Goal: Find specific page/section: Find specific page/section

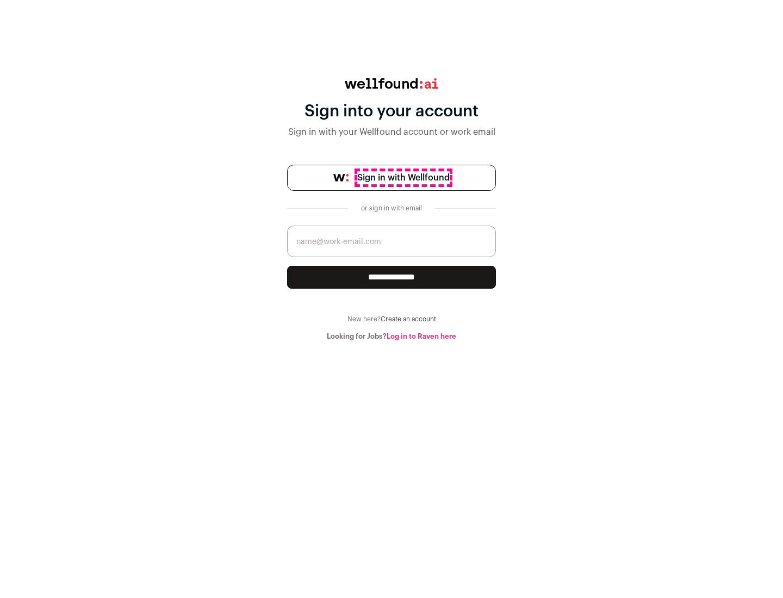
click at [403, 178] on span "Sign in with Wellfound" at bounding box center [403, 177] width 92 height 13
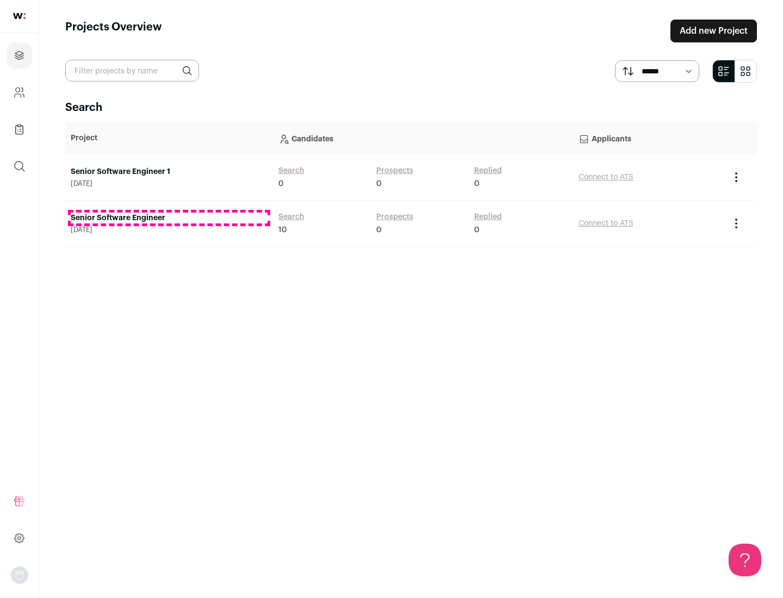
click at [169, 218] on link "Senior Software Engineer" at bounding box center [169, 218] width 197 height 11
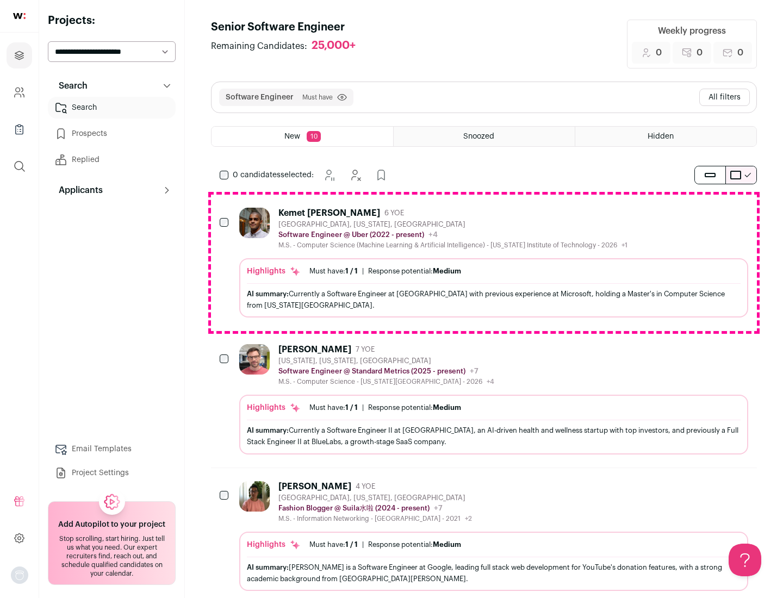
click at [484, 263] on div "Highlights Must have: 1 / 1 How many must haves have been fulfilled? | Response…" at bounding box center [493, 287] width 509 height 59
